Goal: Navigation & Orientation: Find specific page/section

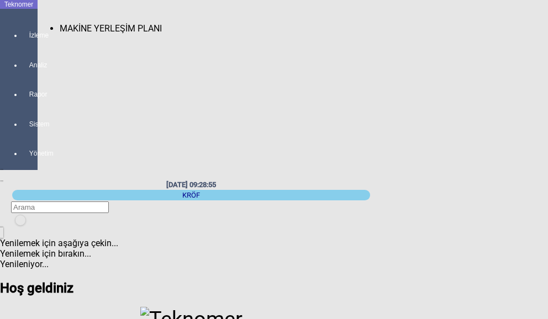
click at [24, 45] on div at bounding box center [29, 45] width 15 height 0
click at [60, 23] on span "MAKİNE YERLEŞİM PLANI" at bounding box center [111, 28] width 102 height 10
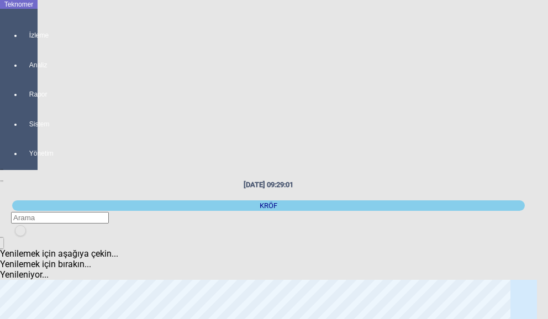
scroll to position [110, 0]
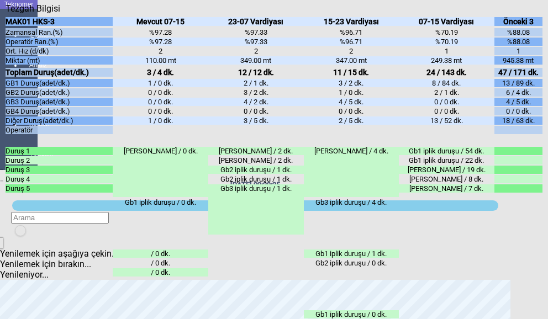
click at [534, 14] on div "Kapat" at bounding box center [274, 14] width 537 height 0
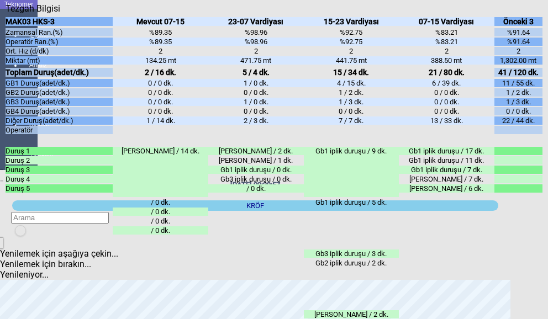
click at [6, 14] on icon "Kapat" at bounding box center [6, 14] width 0 height 0
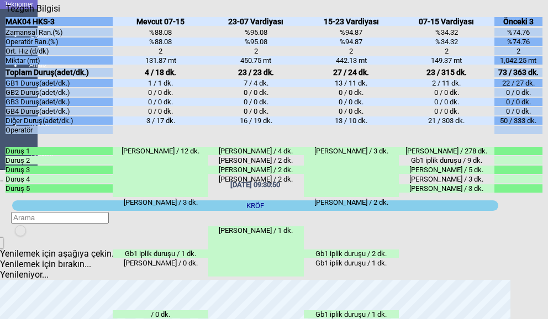
click at [6, 14] on icon "Kapat" at bounding box center [6, 14] width 0 height 0
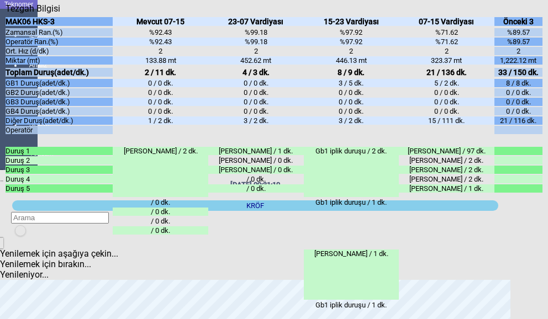
click at [6, 14] on icon "Kapat" at bounding box center [6, 14] width 0 height 0
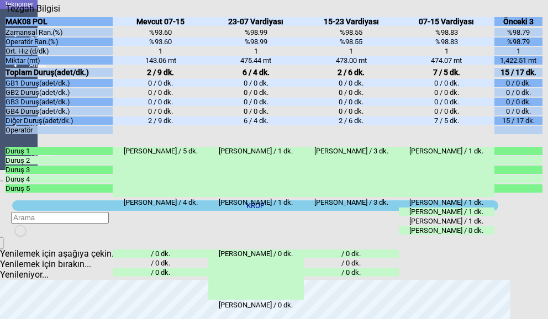
click at [6, 14] on icon "Kapat" at bounding box center [6, 14] width 0 height 0
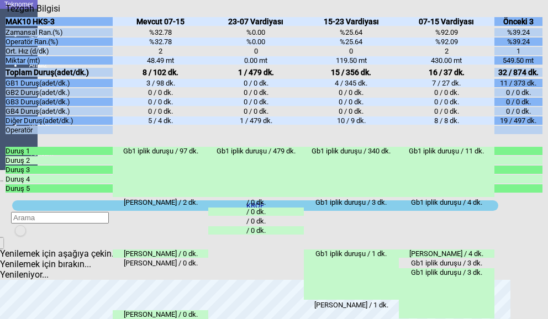
click at [6, 14] on icon "Kapat" at bounding box center [6, 14] width 0 height 0
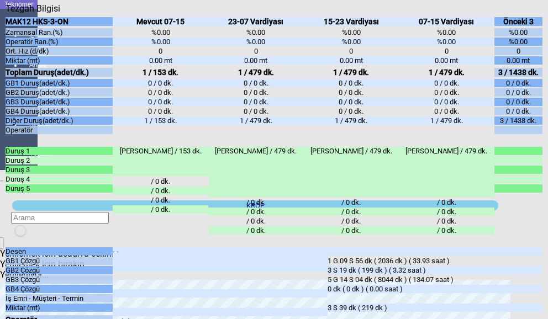
click at [535, 14] on div "Kapat" at bounding box center [274, 14] width 537 height 0
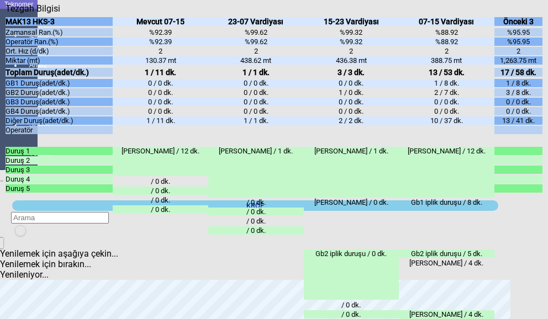
click at [6, 14] on icon "Kapat" at bounding box center [6, 14] width 0 height 0
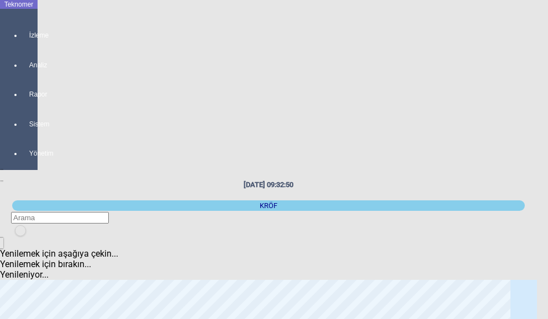
scroll to position [55, 0]
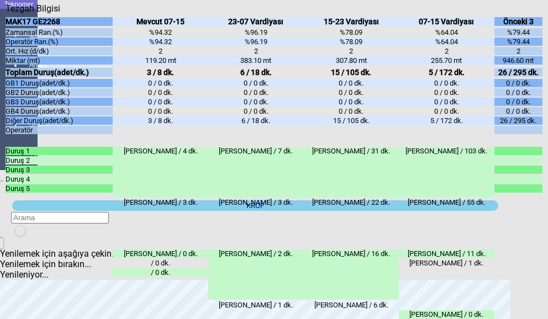
click at [6, 14] on icon "Kapat" at bounding box center [6, 14] width 0 height 0
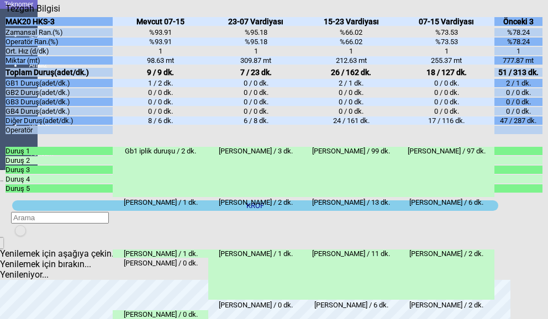
click at [536, 14] on div "Kapat" at bounding box center [274, 14] width 537 height 0
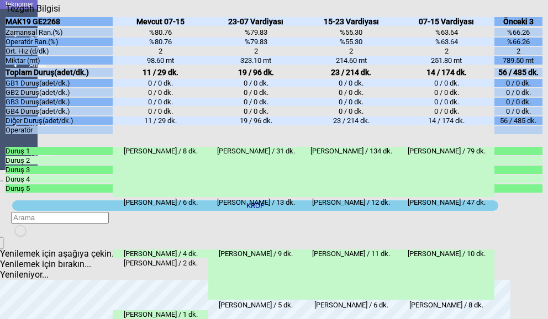
click at [6, 14] on icon "Kapat" at bounding box center [6, 14] width 0 height 0
